Goal: Task Accomplishment & Management: Use online tool/utility

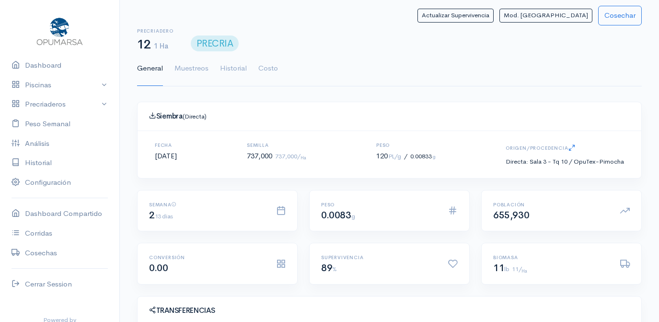
click at [43, 114] on link "Peso Semanal" at bounding box center [59, 124] width 119 height 20
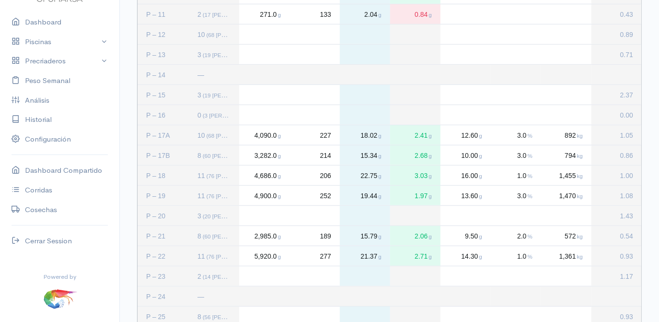
scroll to position [427, 0]
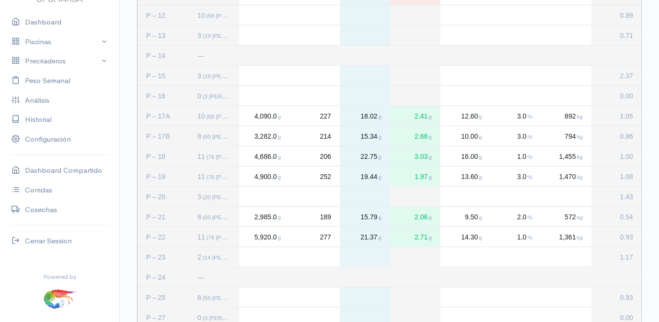
click at [263, 259] on div "Press SPACE to select this row." at bounding box center [264, 257] width 50 height 20
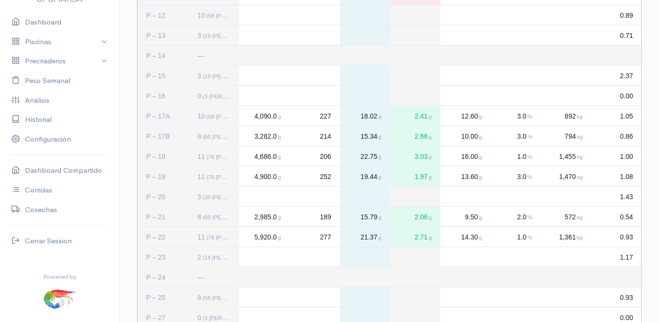
click at [270, 253] on div "Press SPACE to deselect this row." at bounding box center [264, 257] width 50 height 20
type input "509"
click at [323, 252] on div "Press SPACE to deselect this row." at bounding box center [315, 257] width 50 height 20
click at [319, 254] on div "Press SPACE to deselect this row." at bounding box center [315, 257] width 50 height 20
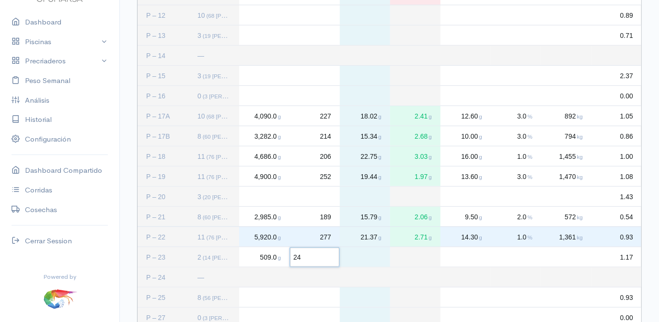
type input "240"
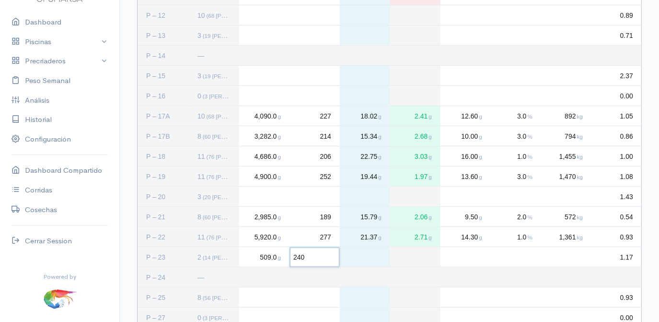
click at [572, 255] on div "Press SPACE to deselect this row." at bounding box center [566, 257] width 50 height 20
type input "626"
click at [265, 289] on div "Press SPACE to select this row." at bounding box center [264, 297] width 50 height 20
click at [47, 41] on link "Piscinas" at bounding box center [59, 42] width 119 height 20
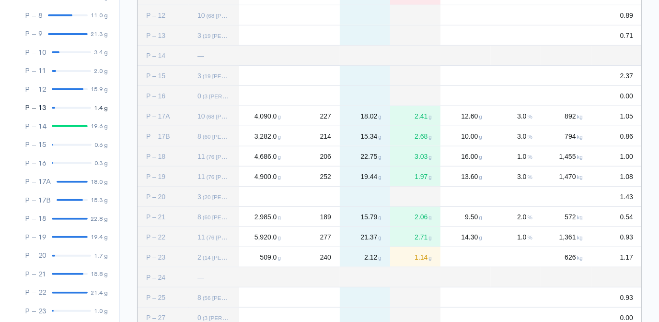
scroll to position [305, 0]
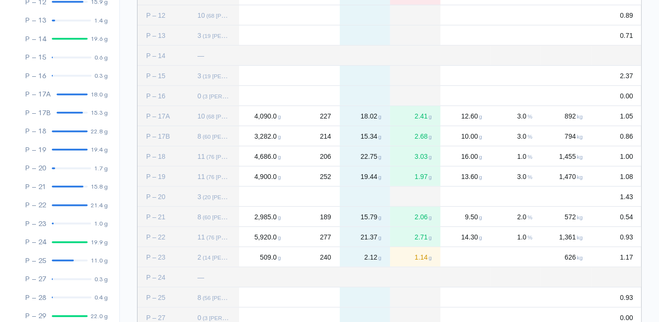
click at [252, 298] on div "Press SPACE to deselect this row." at bounding box center [264, 297] width 50 height 20
type input "2293"
click at [325, 294] on div "Press SPACE to deselect this row." at bounding box center [315, 297] width 50 height 20
click at [327, 292] on div "Press SPACE to deselect this row." at bounding box center [315, 297] width 50 height 20
type input "164"
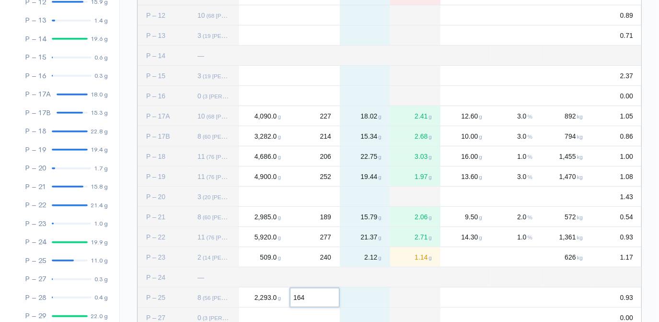
click at [569, 298] on div "Press SPACE to deselect this row." at bounding box center [566, 297] width 50 height 20
click at [453, 295] on div "Press SPACE to deselect this row." at bounding box center [466, 297] width 50 height 20
click at [455, 300] on div "Press SPACE to deselect this row." at bounding box center [466, 297] width 50 height 20
type input "8"
click at [530, 295] on div "Press SPACE to deselect this row." at bounding box center [516, 297] width 50 height 20
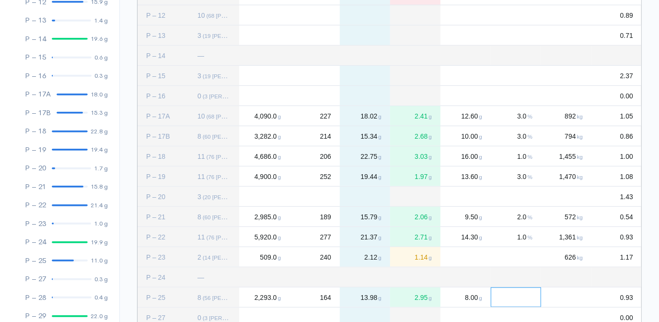
click at [515, 298] on div "Press SPACE to deselect this row." at bounding box center [516, 297] width 50 height 20
type input "1"
click at [570, 298] on div "Press SPACE to deselect this row." at bounding box center [566, 297] width 50 height 20
click at [570, 298] on input "Input Editor" at bounding box center [566, 297] width 49 height 19
type input "601"
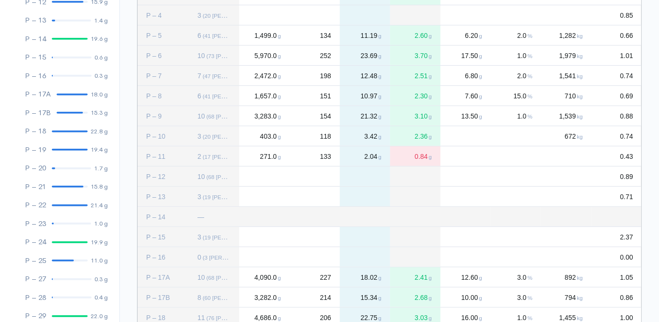
scroll to position [257, 0]
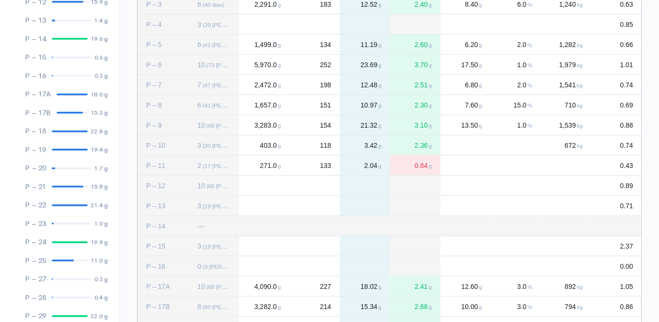
click at [258, 23] on div "Press SPACE to select this row." at bounding box center [264, 24] width 50 height 20
click at [263, 26] on div "Press SPACE to deselect this row." at bounding box center [264, 24] width 50 height 20
type input "150"
click at [326, 25] on div "Press SPACE to deselect this row." at bounding box center [315, 24] width 50 height 20
type input "60"
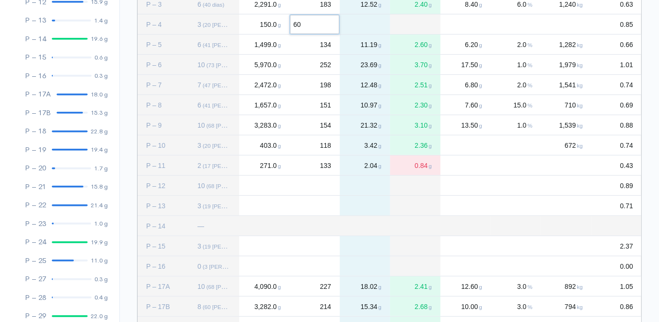
click at [577, 23] on div "Press SPACE to deselect this row." at bounding box center [566, 24] width 50 height 20
type input "868"
click at [263, 183] on div "Press SPACE to select this row." at bounding box center [264, 185] width 50 height 20
click at [247, 187] on div "Press SPACE to deselect this row." at bounding box center [264, 185] width 50 height 20
type input "2116"
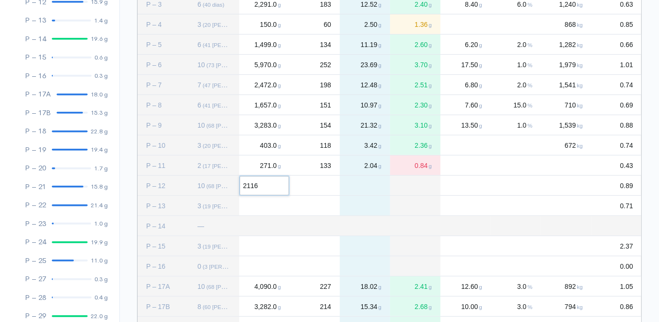
click at [327, 181] on div "Press SPACE to deselect this row." at bounding box center [315, 185] width 50 height 20
click at [327, 181] on input "Input Editor" at bounding box center [314, 185] width 49 height 19
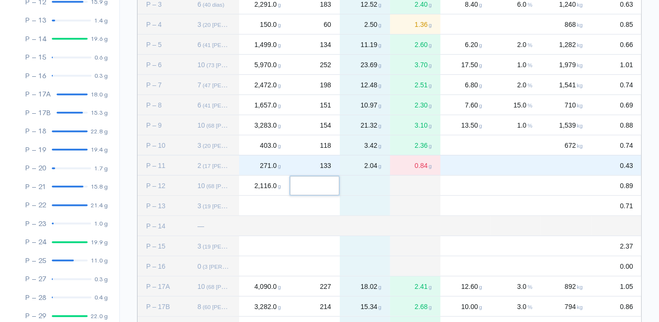
click at [575, 167] on div "Press SPACE to select this row." at bounding box center [566, 165] width 50 height 20
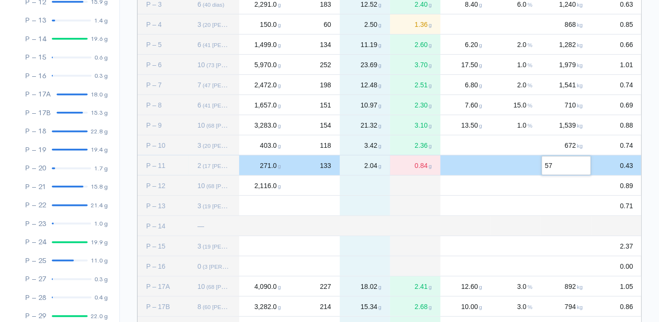
type input "577"
click at [332, 187] on div "Press SPACE to select this row." at bounding box center [315, 185] width 50 height 20
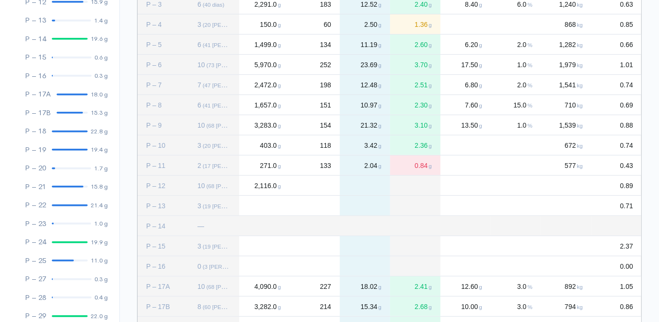
click at [318, 184] on div "Press SPACE to deselect this row." at bounding box center [315, 185] width 50 height 20
type input "136"
click at [580, 185] on div "Press SPACE to deselect this row." at bounding box center [566, 185] width 50 height 20
click at [398, 229] on div "Press SPACE to select this row." at bounding box center [415, 226] width 50 height 20
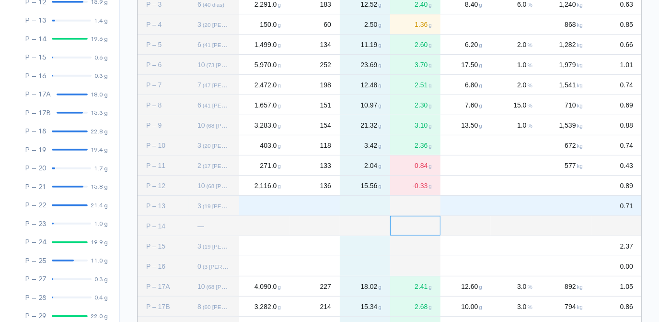
click at [328, 197] on div "Press SPACE to select this row." at bounding box center [315, 206] width 50 height 20
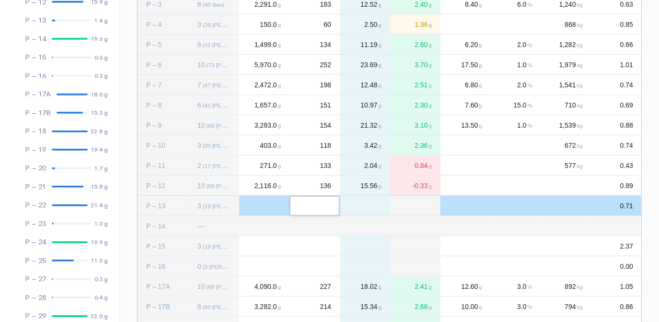
click at [257, 206] on div "Press SPACE to deselect this row." at bounding box center [264, 206] width 50 height 20
click at [269, 206] on div "Press SPACE to deselect this row." at bounding box center [264, 206] width 50 height 20
type input "557"
click at [330, 206] on div "Press SPACE to deselect this row." at bounding box center [315, 206] width 50 height 20
click at [327, 205] on div "Press SPACE to deselect this row." at bounding box center [315, 206] width 50 height 20
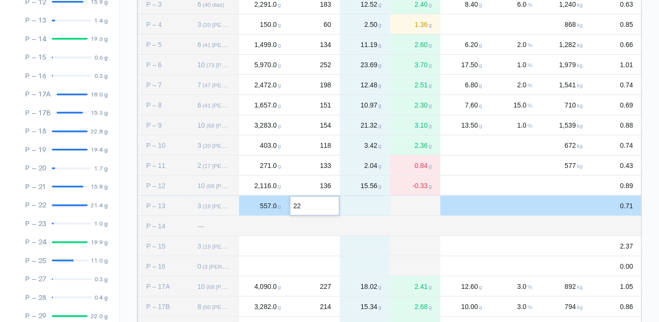
type input "223"
click at [573, 204] on div "Press SPACE to deselect this row." at bounding box center [566, 206] width 50 height 20
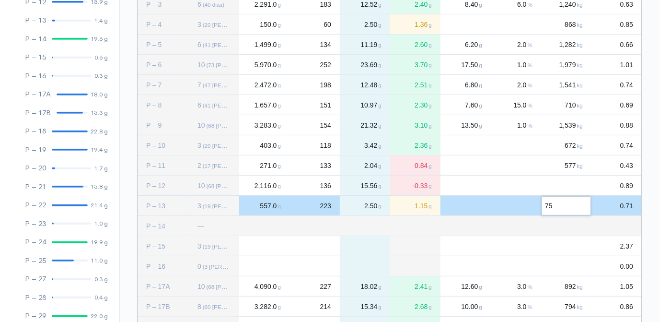
type input "757"
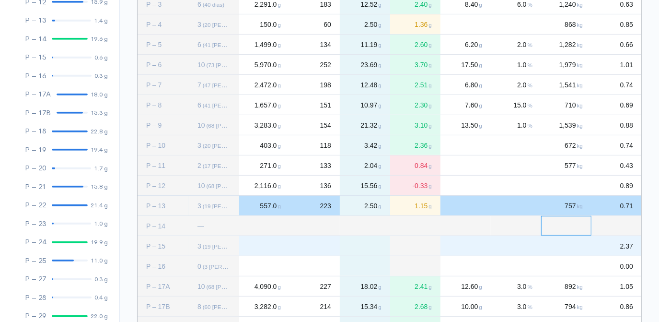
click at [269, 244] on div "Press SPACE to select this row." at bounding box center [264, 246] width 50 height 20
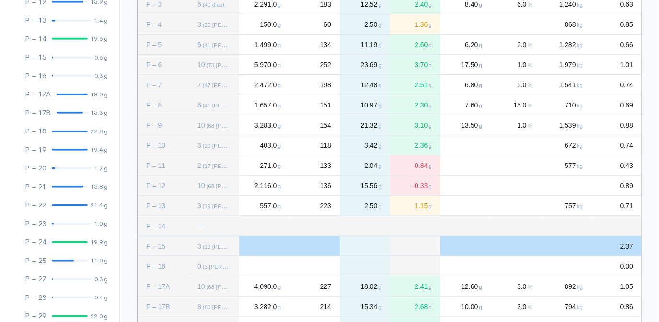
click at [257, 252] on div "Press SPACE to deselect this row." at bounding box center [264, 246] width 50 height 20
type input "139"
click at [326, 245] on div "Press SPACE to deselect this row." at bounding box center [315, 246] width 50 height 20
click at [323, 245] on div "Press SPACE to deselect this row." at bounding box center [315, 246] width 50 height 20
type input "84"
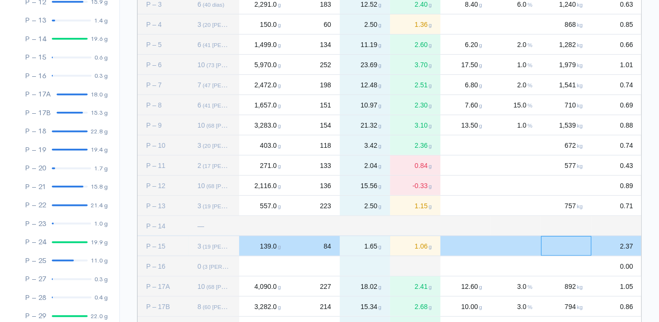
click at [580, 247] on div "Press SPACE to deselect this row." at bounding box center [566, 246] width 50 height 20
type input "357"
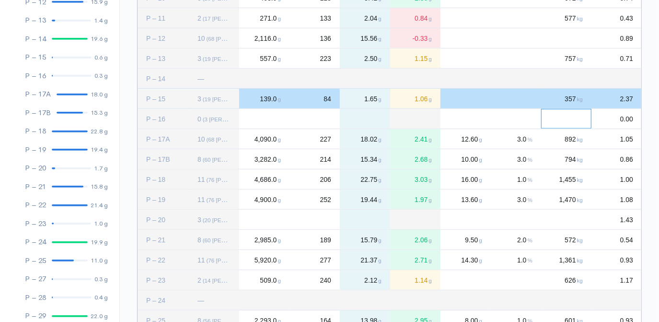
scroll to position [431, 0]
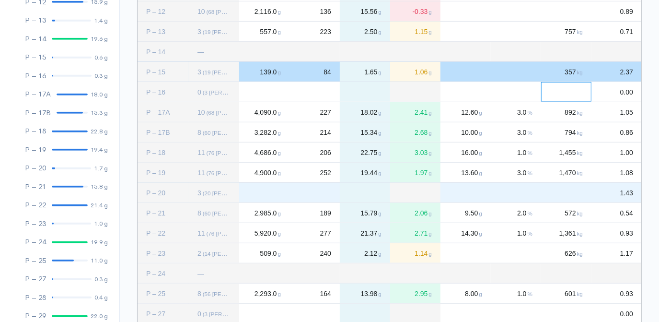
click at [269, 192] on div "Press SPACE to select this row." at bounding box center [264, 193] width 50 height 20
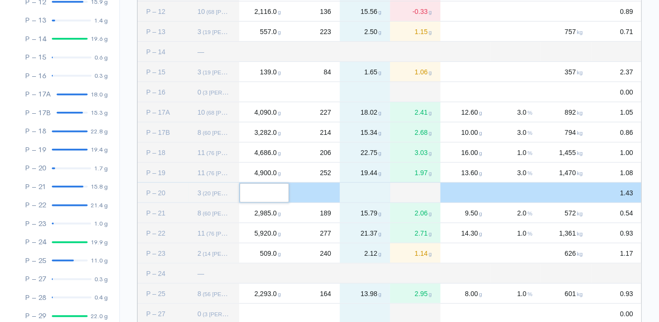
click at [269, 192] on input "Input Editor" at bounding box center [264, 192] width 49 height 19
click at [245, 192] on div "Press SPACE to deselect this row." at bounding box center [264, 193] width 50 height 20
type input "502"
click at [325, 191] on div "Press SPACE to deselect this row." at bounding box center [315, 193] width 50 height 20
click at [327, 192] on div "Press SPACE to deselect this row." at bounding box center [315, 193] width 50 height 20
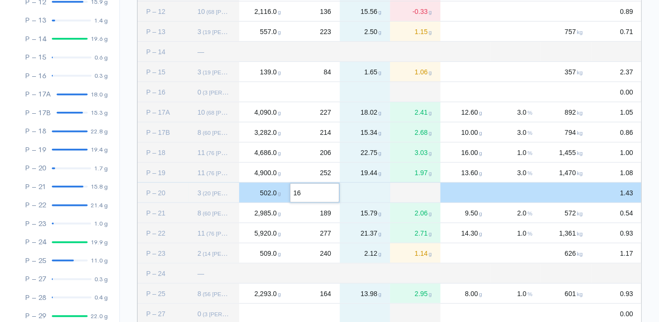
type input "166"
click at [570, 186] on div "Press SPACE to deselect this row." at bounding box center [566, 193] width 50 height 20
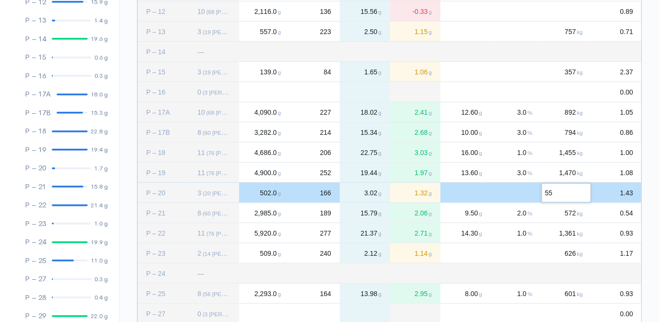
type input "557"
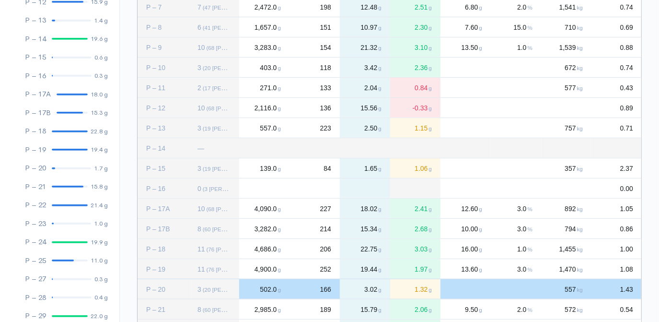
scroll to position [292, 0]
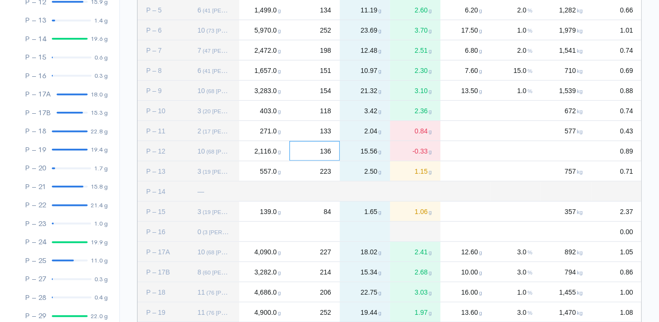
click at [331, 152] on div "136" at bounding box center [315, 151] width 50 height 20
click at [327, 150] on span "136" at bounding box center [325, 151] width 11 height 8
type input "119"
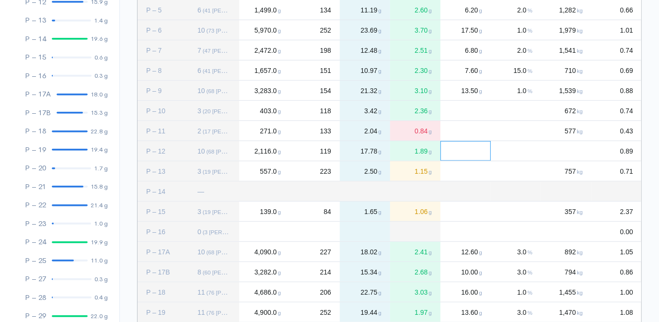
click at [456, 147] on div "Press SPACE to deselect this row." at bounding box center [466, 151] width 50 height 20
click at [575, 154] on div "Press SPACE to deselect this row." at bounding box center [566, 151] width 50 height 20
type input "1446"
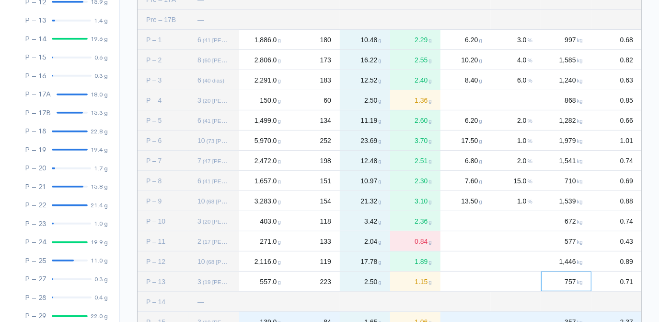
scroll to position [161, 0]
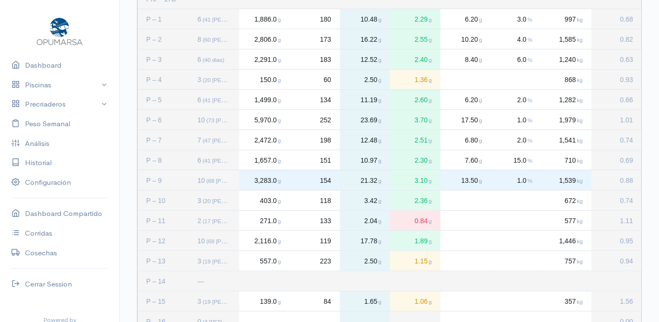
scroll to position [174, 0]
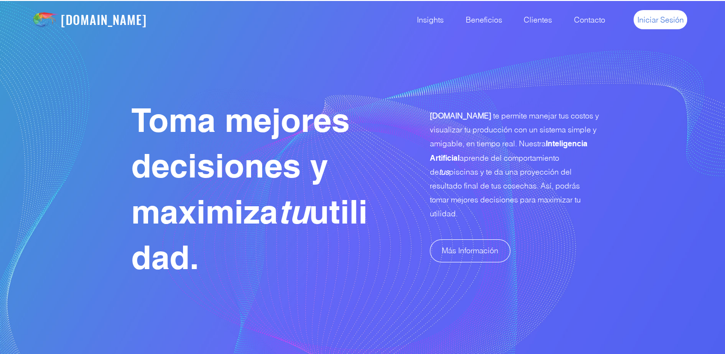
click at [660, 15] on span "Iniciar Sesión" at bounding box center [661, 19] width 47 height 11
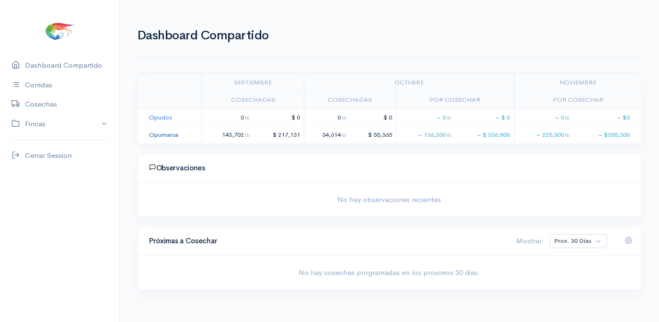
click at [159, 136] on link "Opumarsa" at bounding box center [163, 134] width 29 height 8
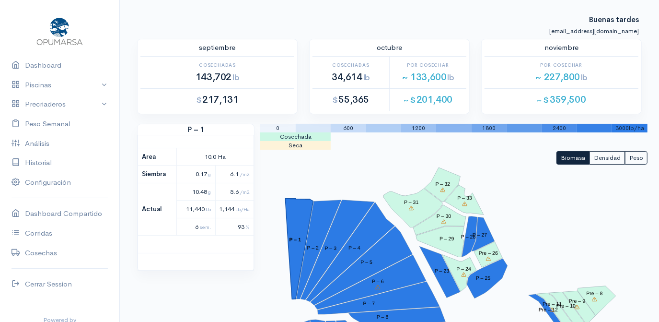
click at [55, 84] on link "Piscinas" at bounding box center [59, 85] width 119 height 20
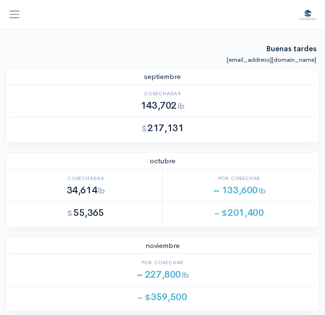
click at [15, 15] on span "button" at bounding box center [14, 14] width 12 height 12
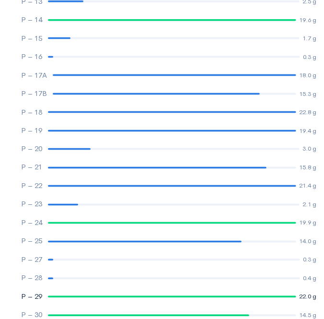
scroll to position [305, 0]
